Goal: Use online tool/utility: Utilize a website feature to perform a specific function

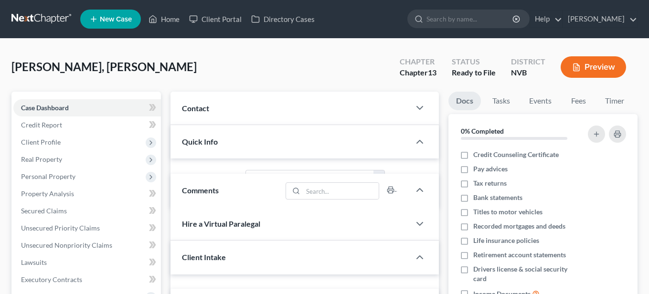
select select "0"
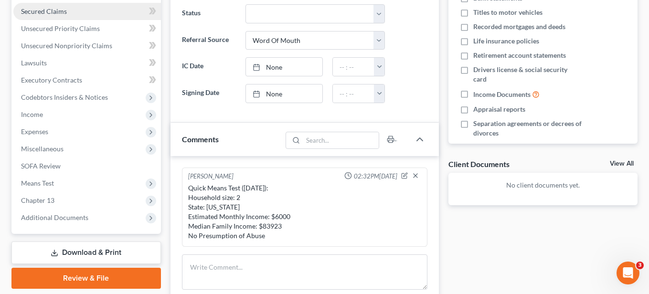
scroll to position [199, 0]
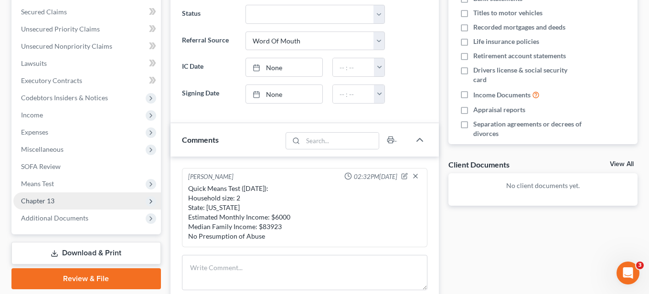
click at [53, 201] on span "Chapter 13" at bounding box center [37, 201] width 33 height 8
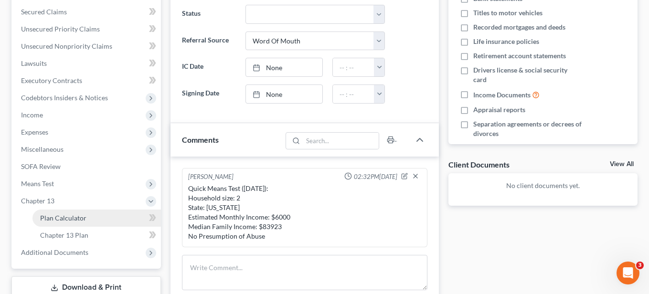
click at [67, 213] on link "Plan Calculator" at bounding box center [96, 218] width 128 height 17
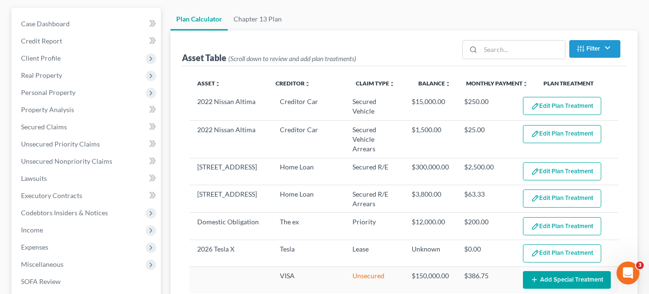
select select "59"
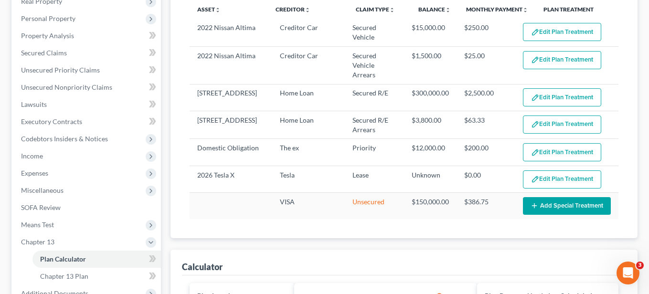
scroll to position [115, 0]
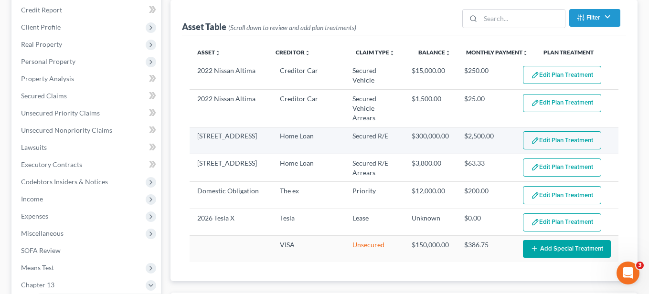
click at [572, 131] on button "Edit Plan Treatment" at bounding box center [562, 140] width 78 height 18
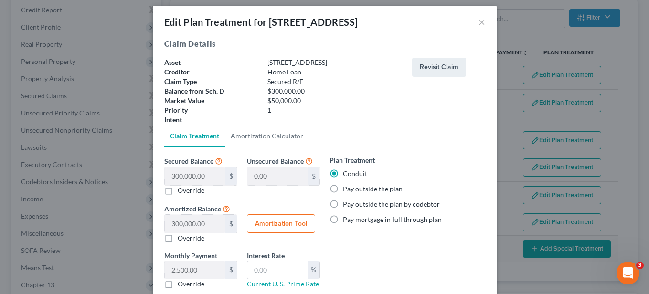
scroll to position [0, 0]
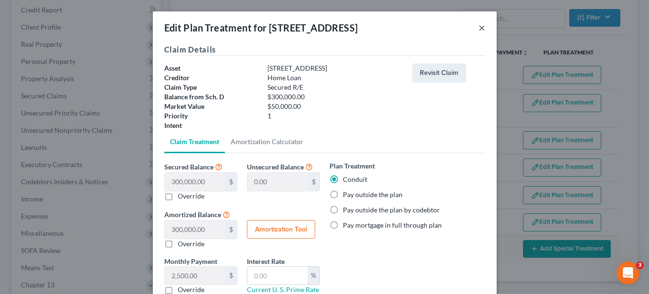
click at [482, 30] on button "×" at bounding box center [482, 27] width 7 height 11
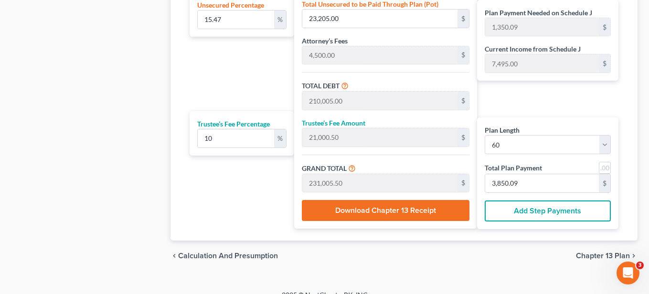
scroll to position [642, 0]
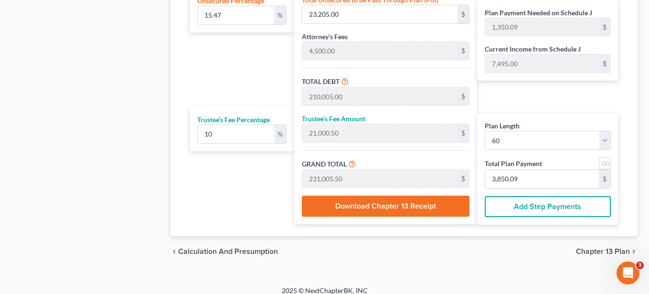
click at [603, 248] on span "Chapter 13 Plan" at bounding box center [603, 252] width 54 height 8
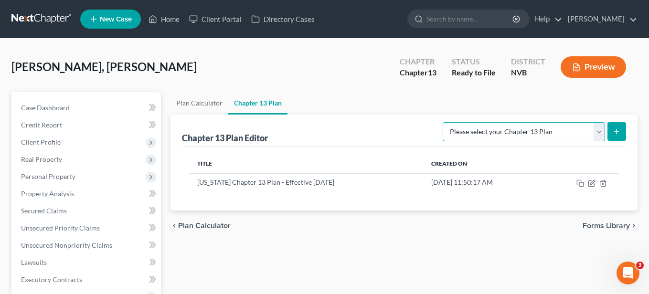
click at [558, 129] on select "Please select your Chapter 13 Plan National Form Plan - Official Form 113 [US_S…" at bounding box center [524, 131] width 162 height 19
select select "1"
click at [444, 122] on select "Please select your Chapter 13 Plan National Form Plan - Official Form 113 [US_S…" at bounding box center [524, 131] width 162 height 19
click at [613, 134] on icon "submit" at bounding box center [617, 132] width 8 height 8
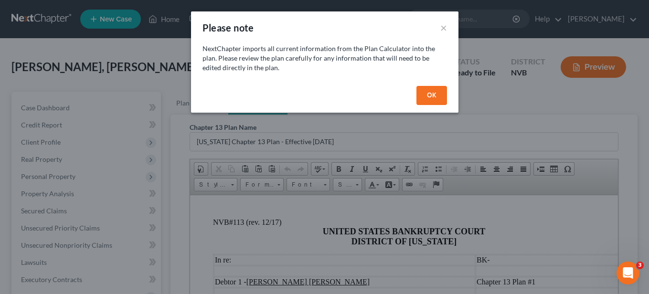
click at [423, 90] on button "OK" at bounding box center [432, 95] width 31 height 19
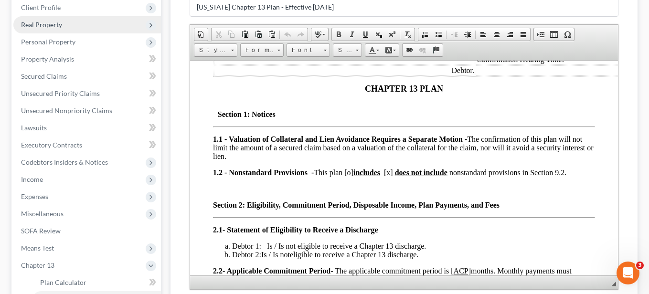
scroll to position [174, 0]
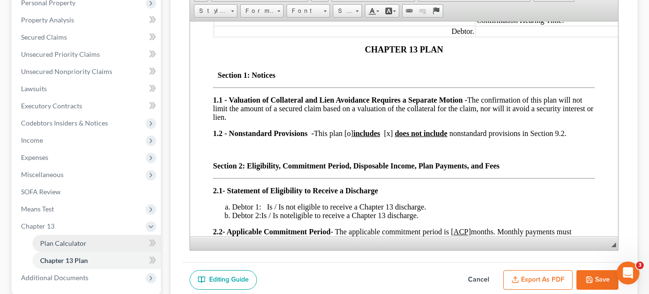
click at [61, 241] on span "Plan Calculator" at bounding box center [63, 243] width 46 height 8
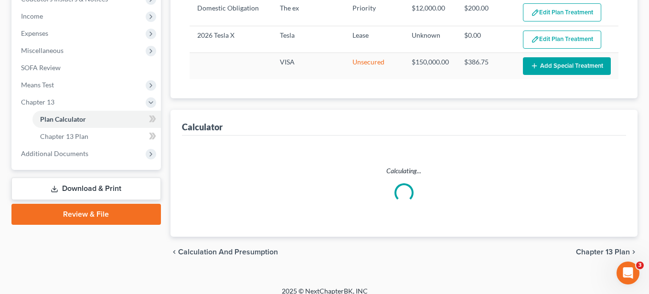
select select "59"
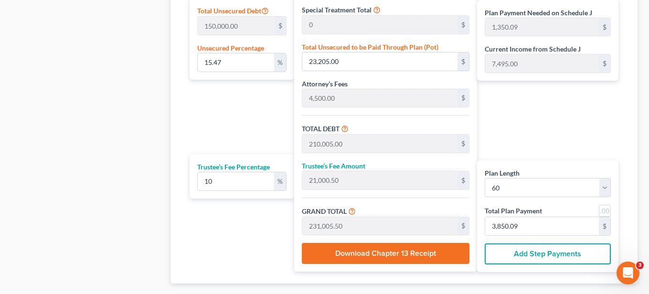
scroll to position [595, 0]
click at [320, 206] on label "GRAND TOTAL" at bounding box center [324, 211] width 45 height 10
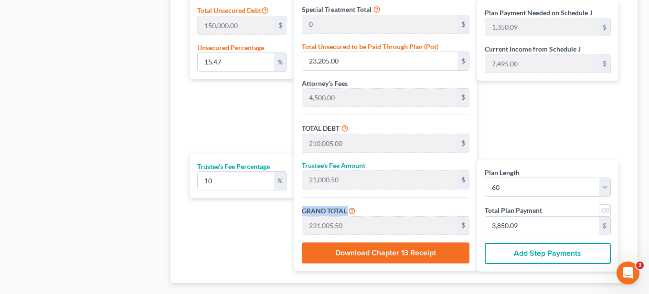
click at [320, 206] on label "GRAND TOTAL" at bounding box center [324, 211] width 45 height 10
click at [325, 195] on div "Total Mortgage Payment Made Through Plan 150,000.00 $ Total Secured Debt 20,300…" at bounding box center [385, 59] width 183 height 426
